Goal: Task Accomplishment & Management: Manage account settings

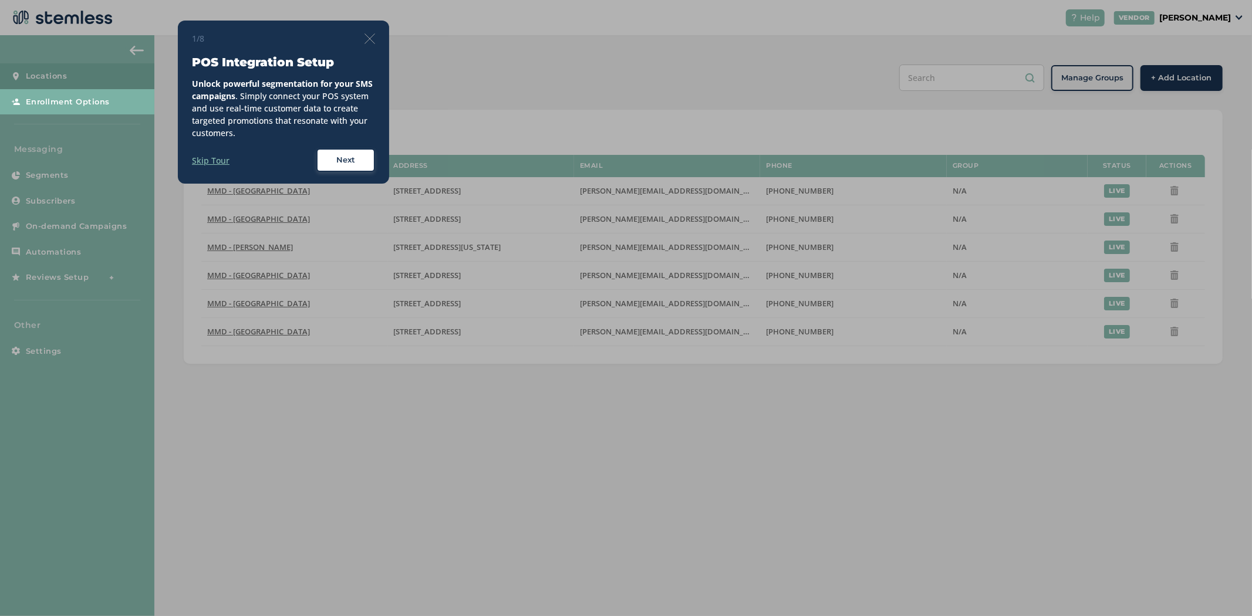
click at [374, 33] on img at bounding box center [369, 38] width 11 height 11
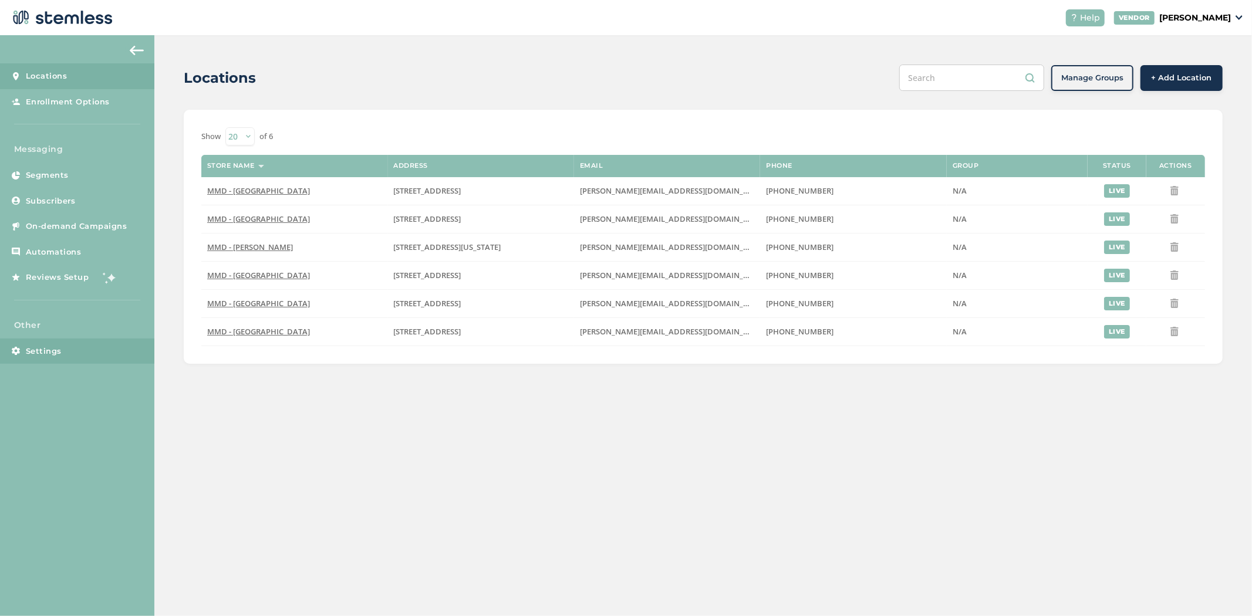
click at [50, 356] on span "Settings" at bounding box center [44, 352] width 36 height 12
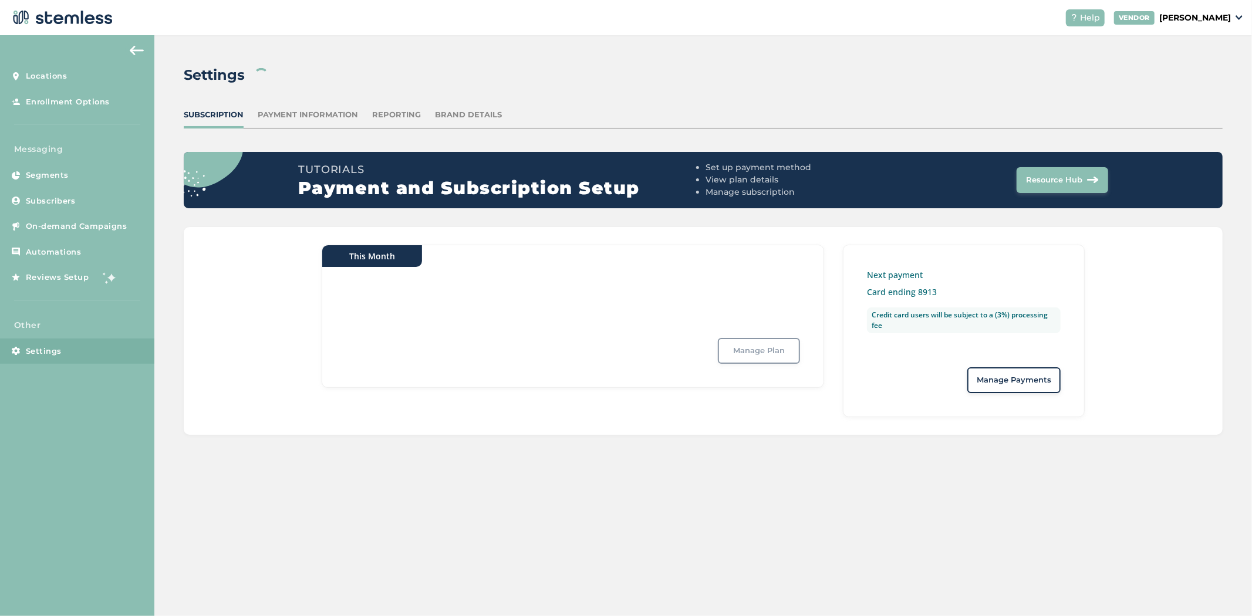
click at [403, 114] on div "Reporting" at bounding box center [396, 115] width 49 height 12
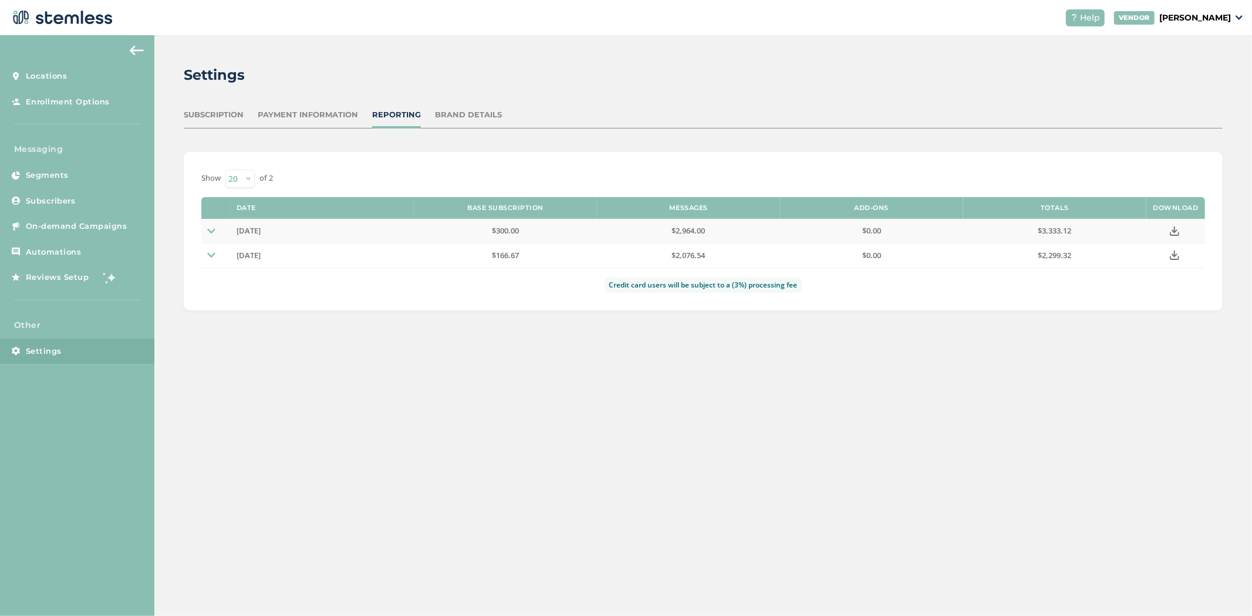
click at [214, 232] on img at bounding box center [211, 231] width 8 height 8
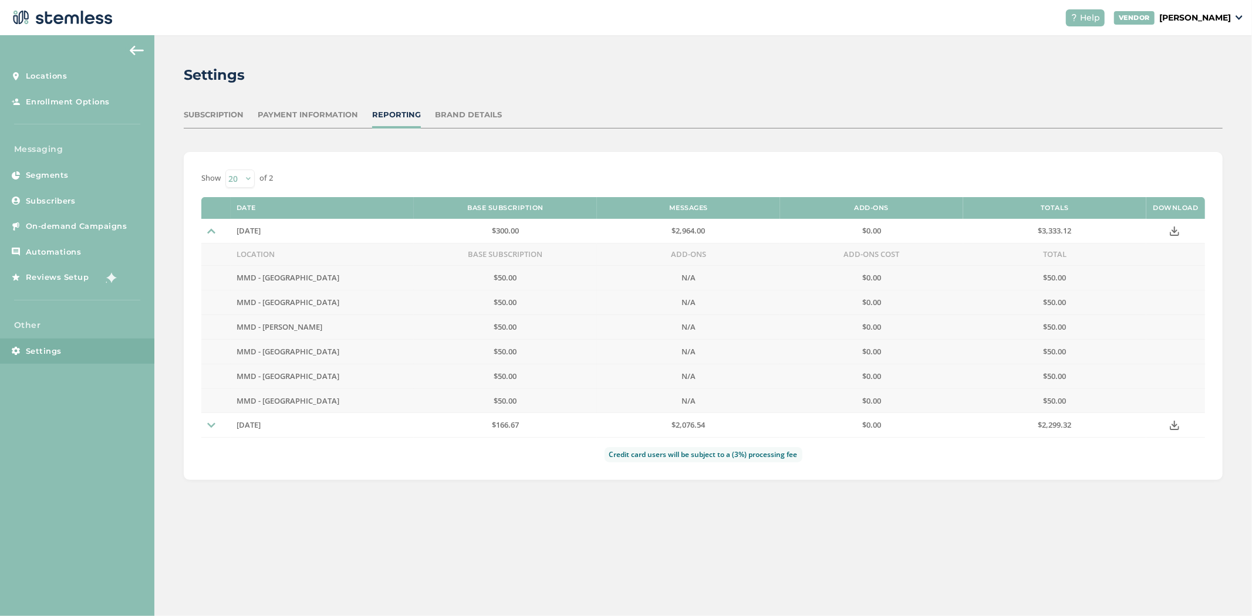
drag, startPoint x: 671, startPoint y: 256, endPoint x: 821, endPoint y: 255, distance: 150.2
click at [724, 255] on td "Add-Ons" at bounding box center [688, 255] width 183 height 22
drag, startPoint x: 842, startPoint y: 251, endPoint x: 916, endPoint y: 253, distance: 74.0
click at [916, 253] on td "Add-Ons Cost" at bounding box center [871, 255] width 183 height 22
drag, startPoint x: 667, startPoint y: 258, endPoint x: 712, endPoint y: 249, distance: 46.6
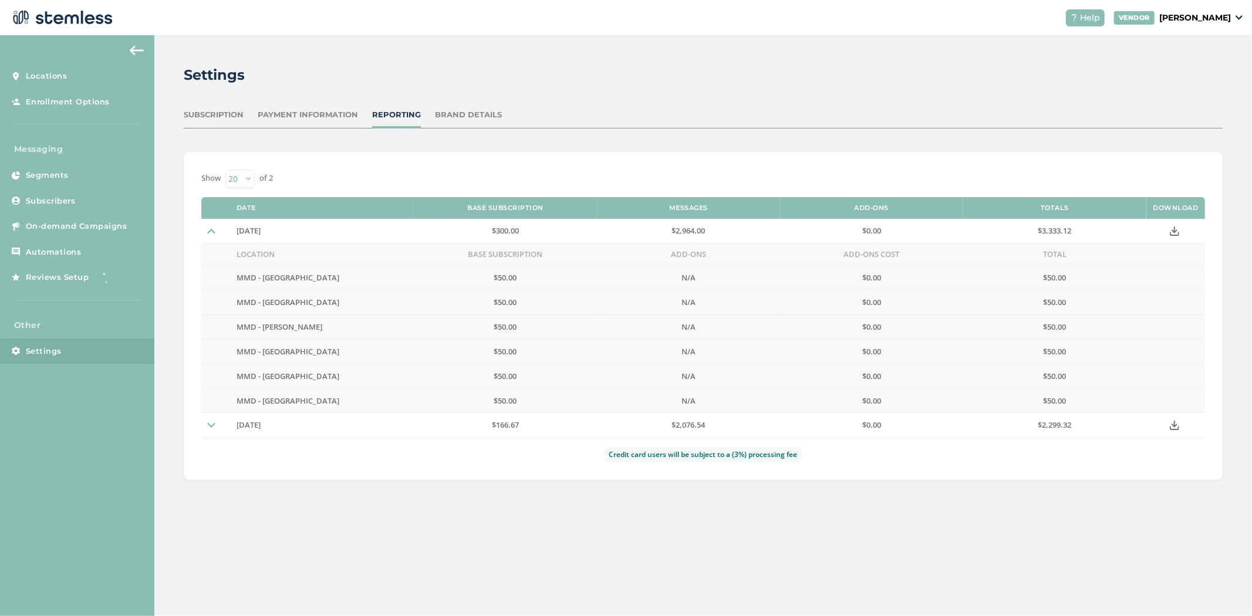
click at [712, 249] on td "Add-Ons" at bounding box center [688, 255] width 183 height 22
drag, startPoint x: 827, startPoint y: 255, endPoint x: 914, endPoint y: 259, distance: 86.9
click at [910, 253] on td "Add-Ons Cost" at bounding box center [871, 255] width 183 height 22
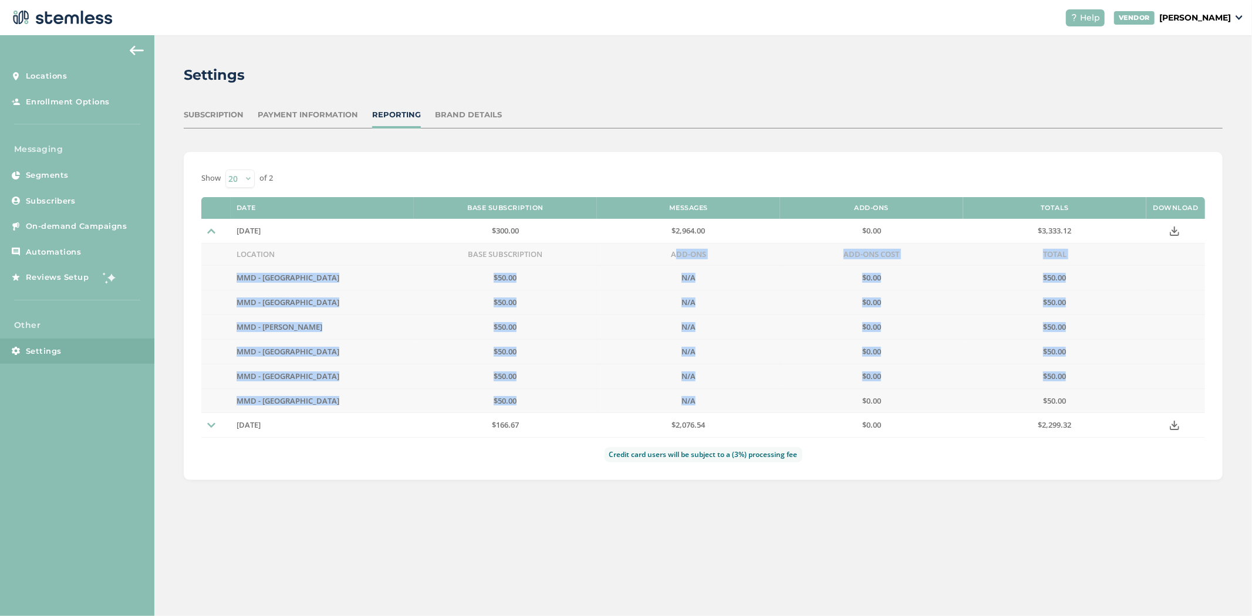
drag, startPoint x: 667, startPoint y: 255, endPoint x: 857, endPoint y: 397, distance: 237.8
click at [857, 397] on tbody "[DATE] $300.00 $2,964.00 $0.00 $3,333.12 Location Base Subscription Add-Ons Add…" at bounding box center [702, 316] width 1003 height 194
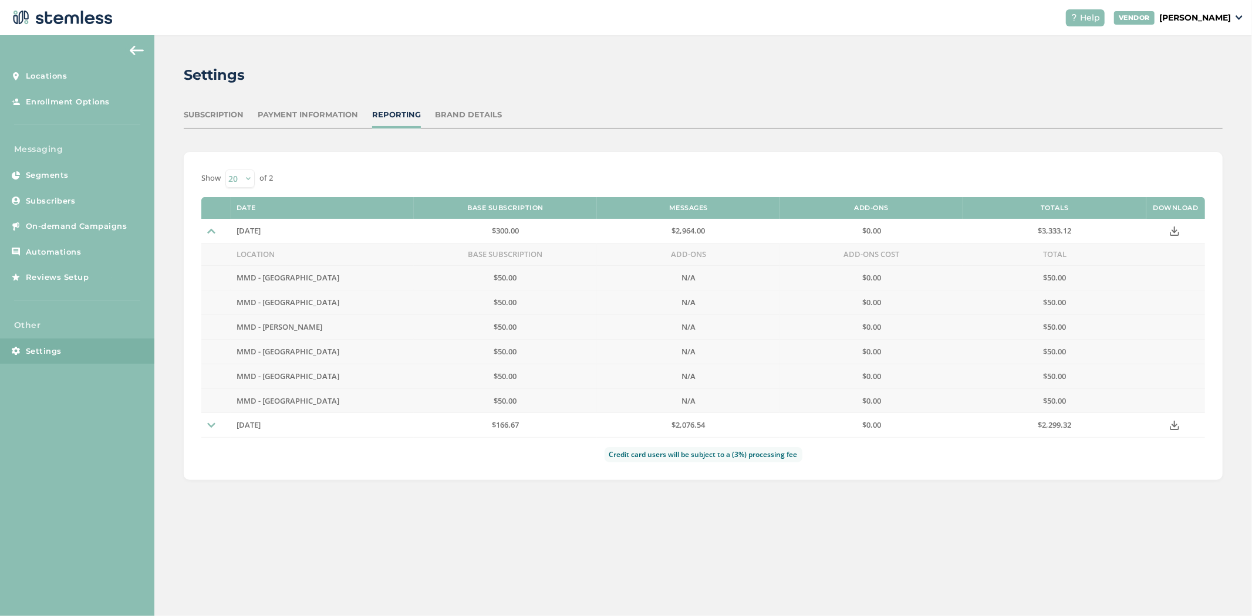
click at [545, 458] on div "Credit card users will be subject to a (3%) processing fee" at bounding box center [702, 454] width 1003 height 15
